Goal: Task Accomplishment & Management: Use online tool/utility

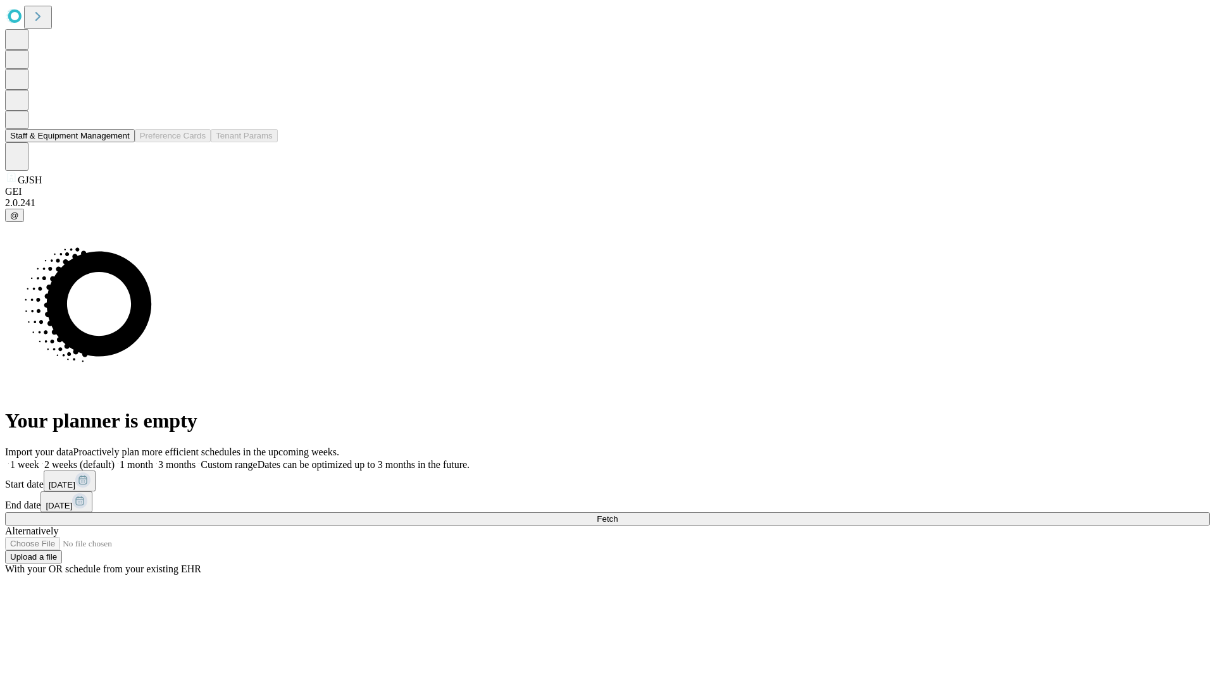
click at [121, 142] on button "Staff & Equipment Management" at bounding box center [70, 135] width 130 height 13
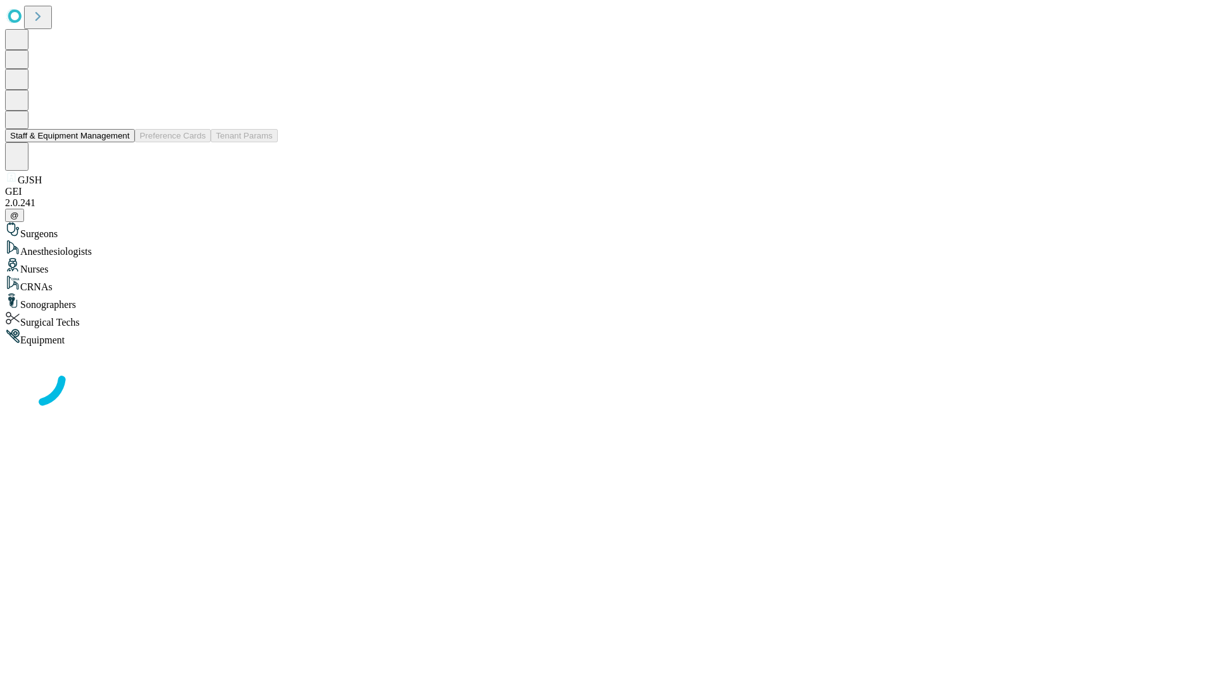
click at [121, 142] on button "Staff & Equipment Management" at bounding box center [70, 135] width 130 height 13
